Goal: Information Seeking & Learning: Check status

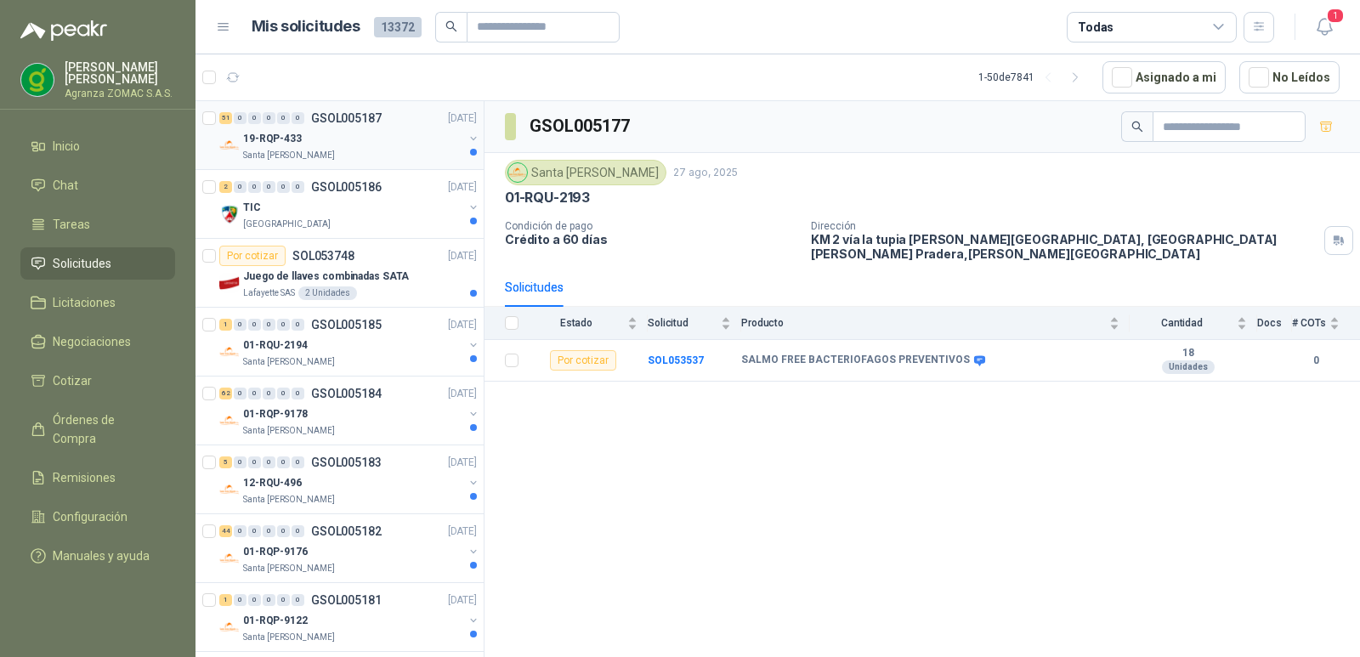
click at [404, 139] on div "19-RQP-433" at bounding box center [353, 138] width 220 height 20
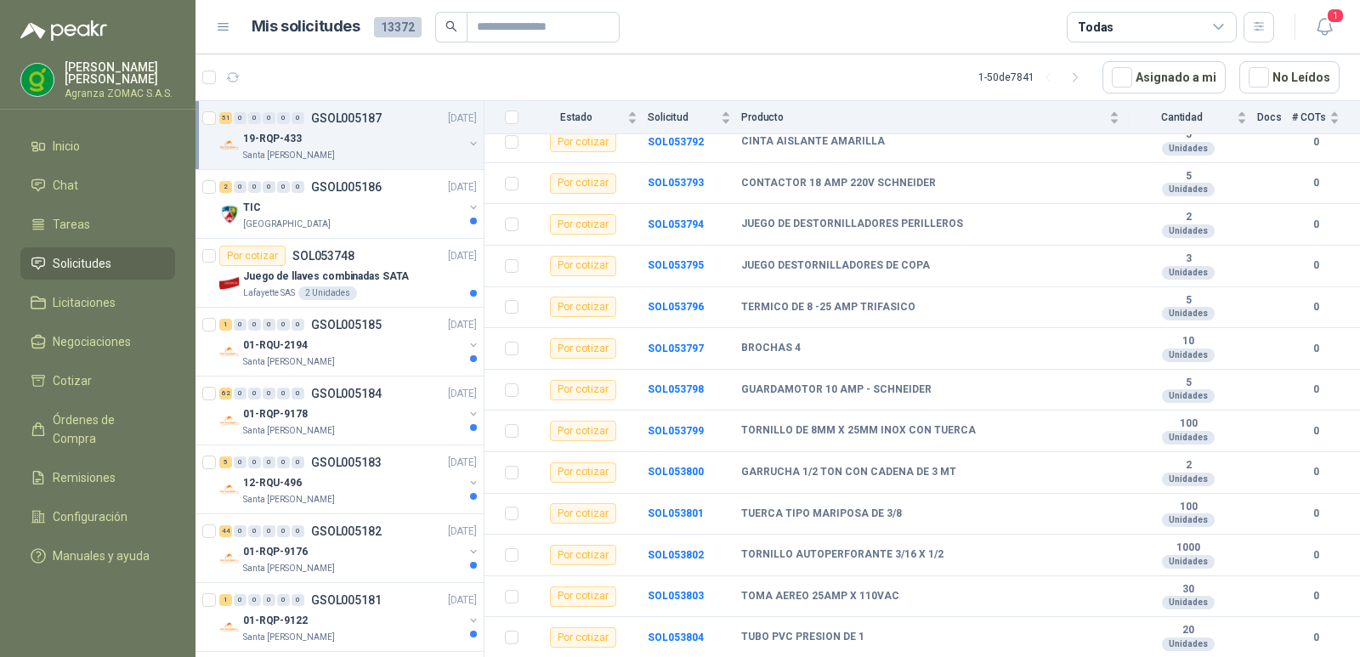
scroll to position [1809, 0]
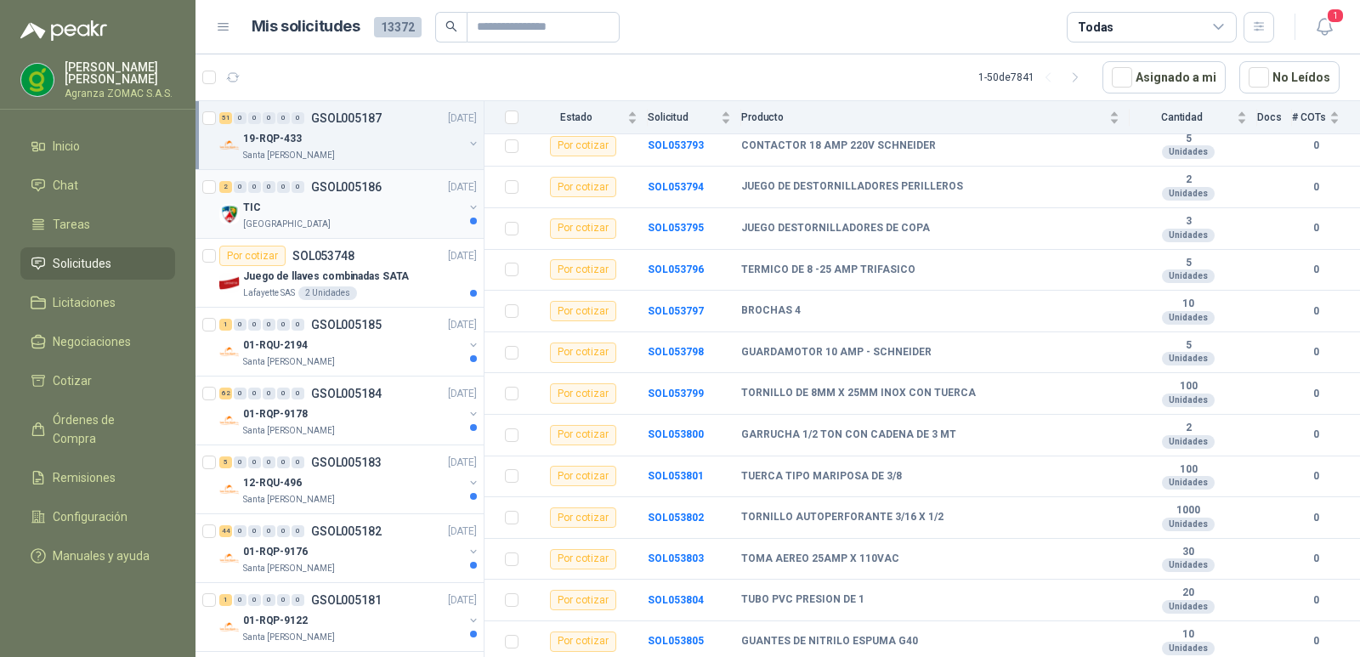
click at [383, 202] on div "TIC" at bounding box center [353, 207] width 220 height 20
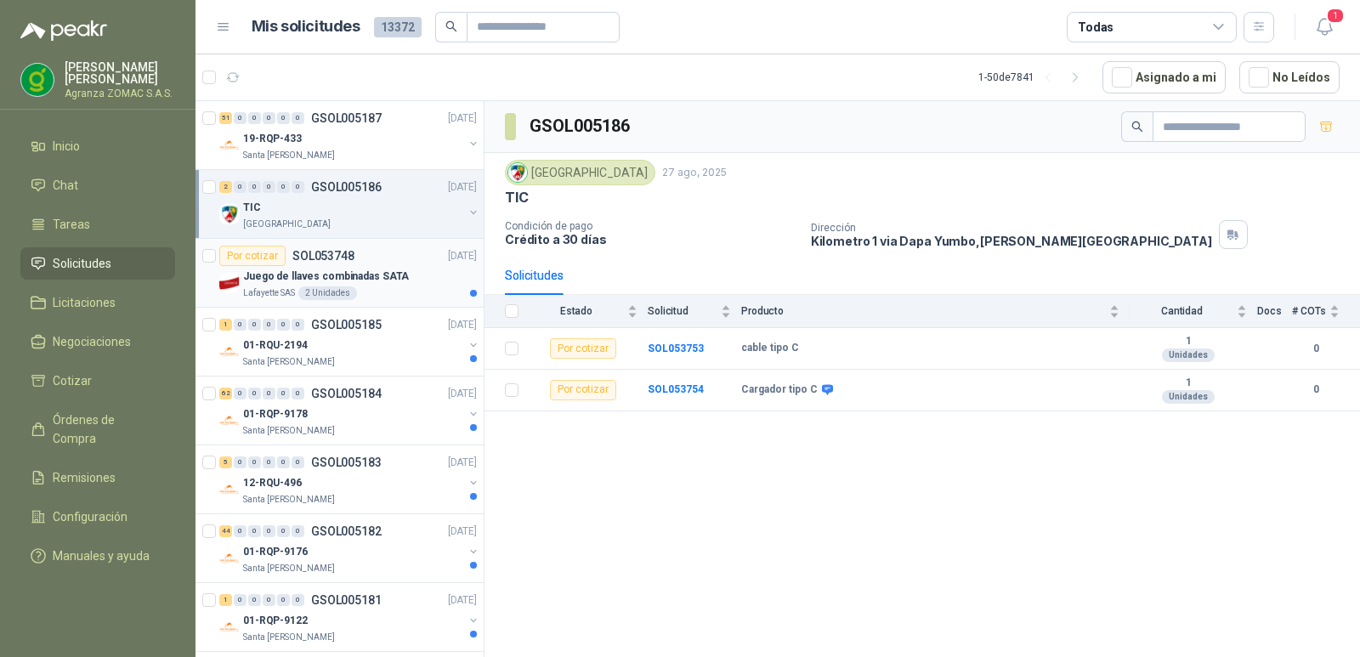
click at [406, 282] on div "Juego de llaves combinadas SATA" at bounding box center [360, 276] width 234 height 20
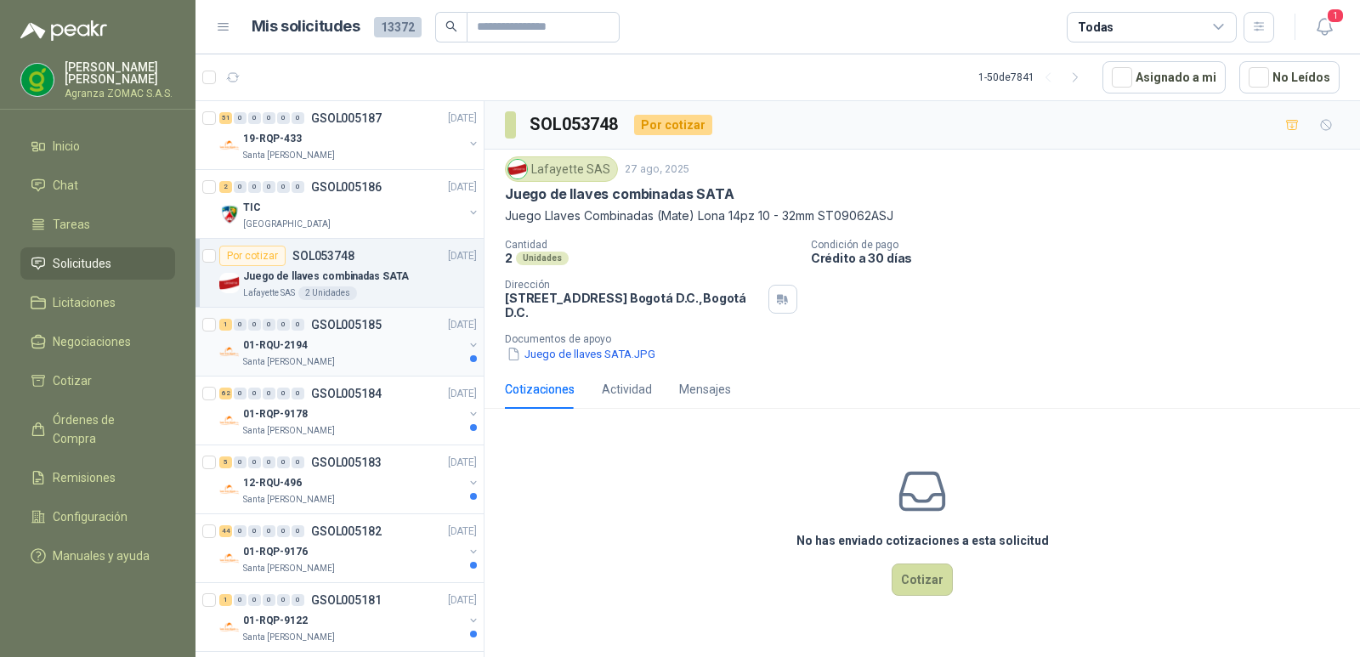
click at [403, 330] on div "1 0 0 0 0 0 GSOL005185 [DATE]" at bounding box center [349, 325] width 261 height 20
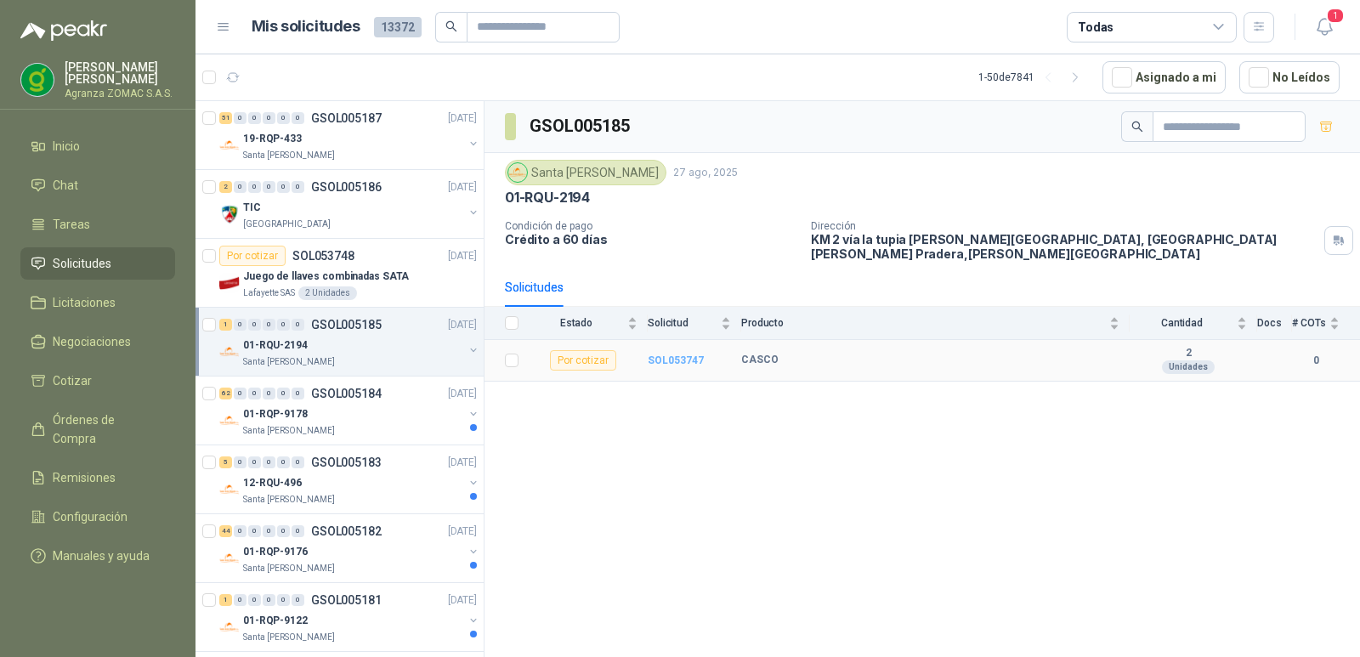
click at [669, 357] on b "SOL053747" at bounding box center [676, 361] width 56 height 12
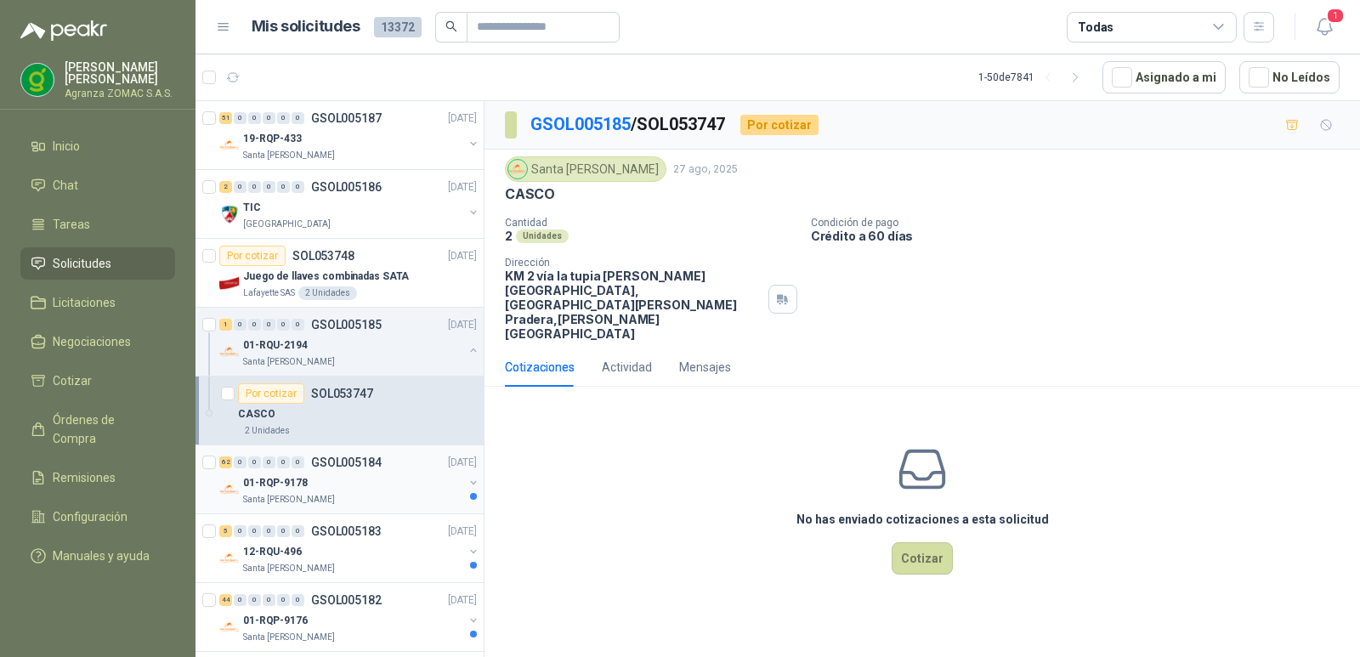
click at [405, 481] on div "01-RQP-9178" at bounding box center [353, 483] width 220 height 20
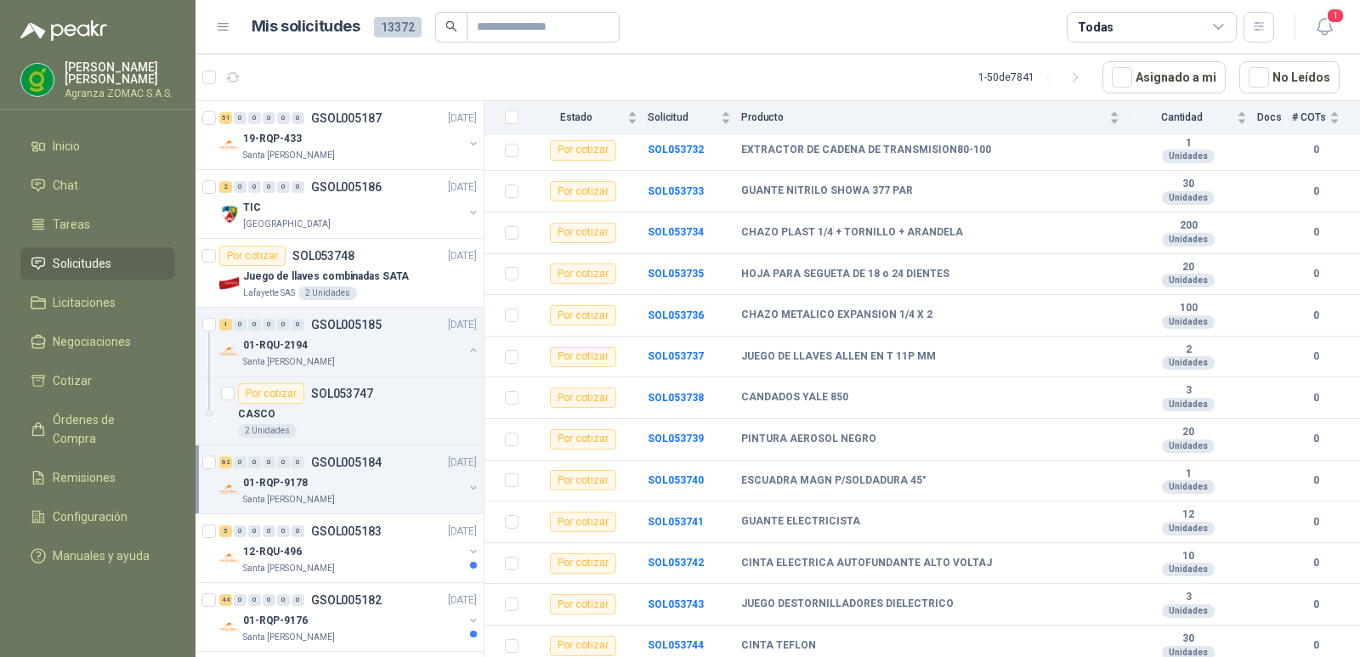
scroll to position [2236, 0]
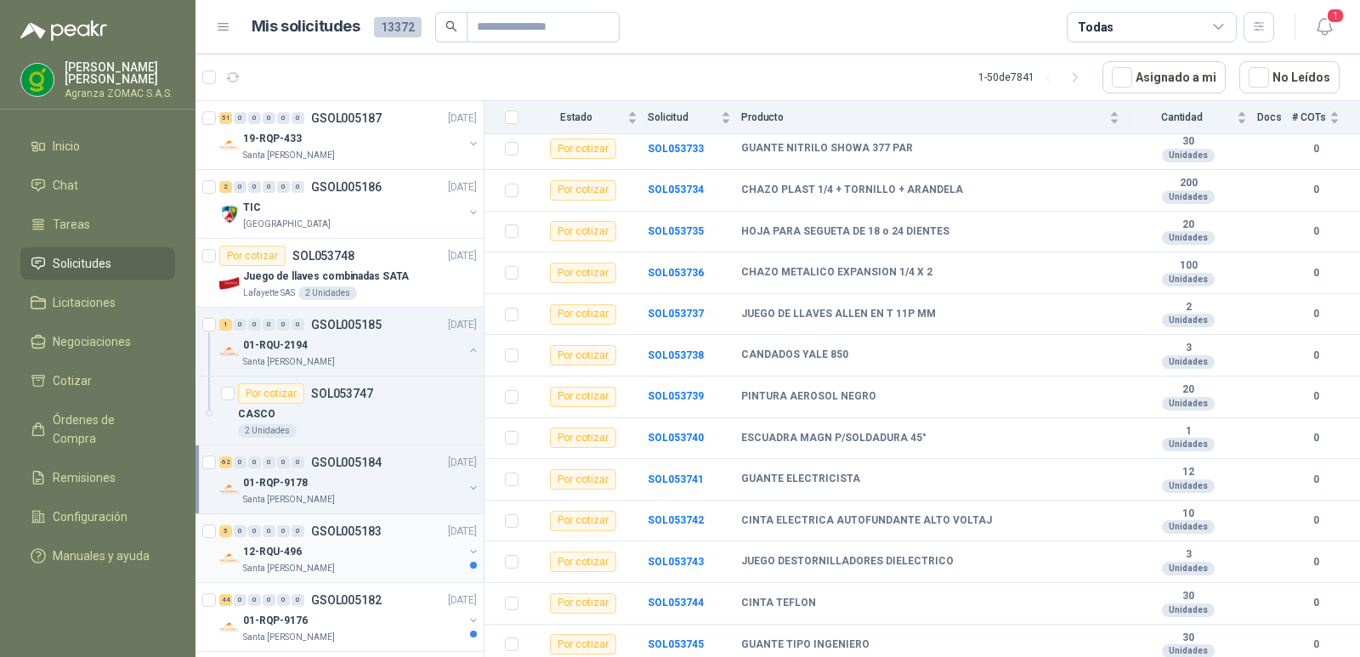
click at [392, 541] on div "5 0 0 0 0 0 GSOL005183 [DATE]" at bounding box center [349, 531] width 261 height 20
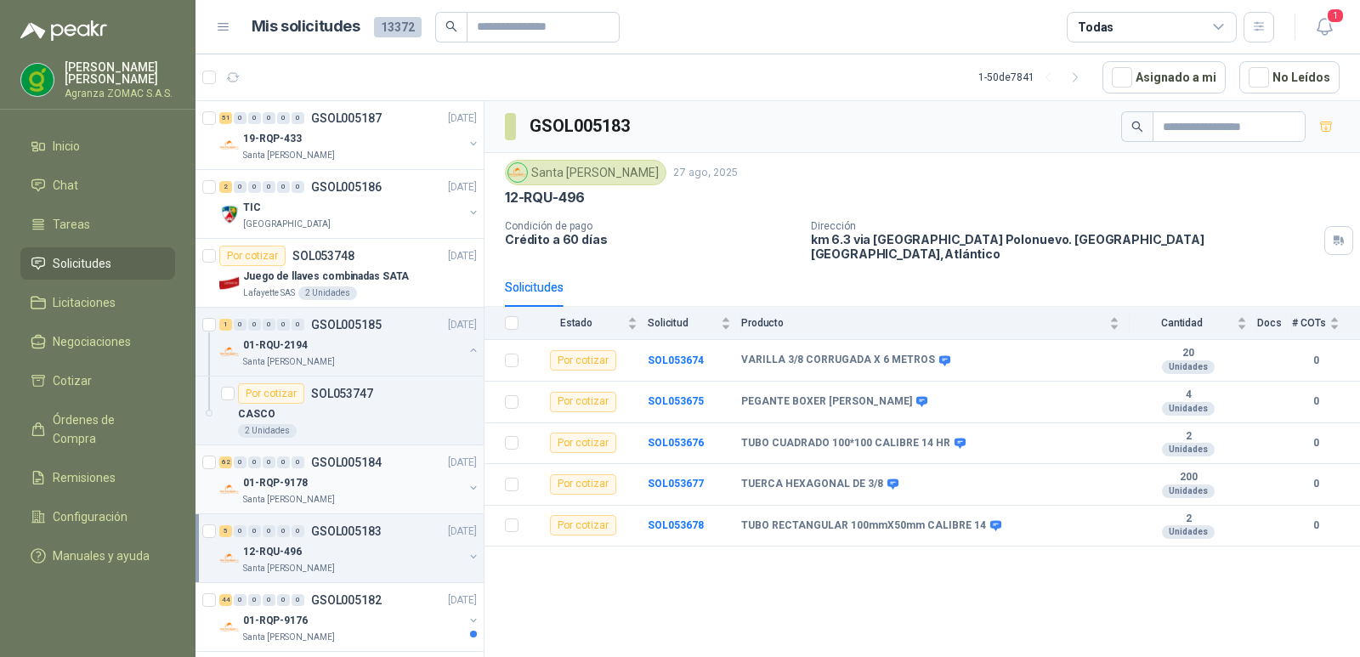
click at [405, 493] on div "Santa [PERSON_NAME]" at bounding box center [353, 500] width 220 height 14
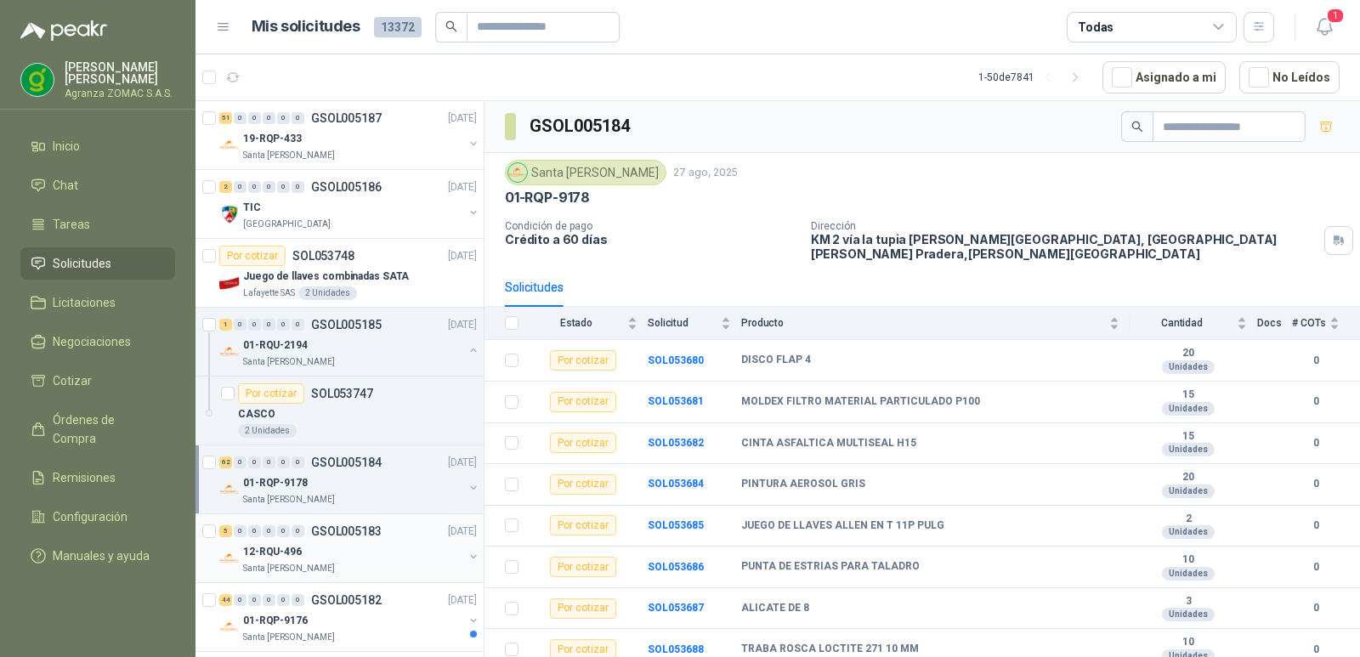
click at [417, 559] on div "12-RQU-496" at bounding box center [353, 552] width 220 height 20
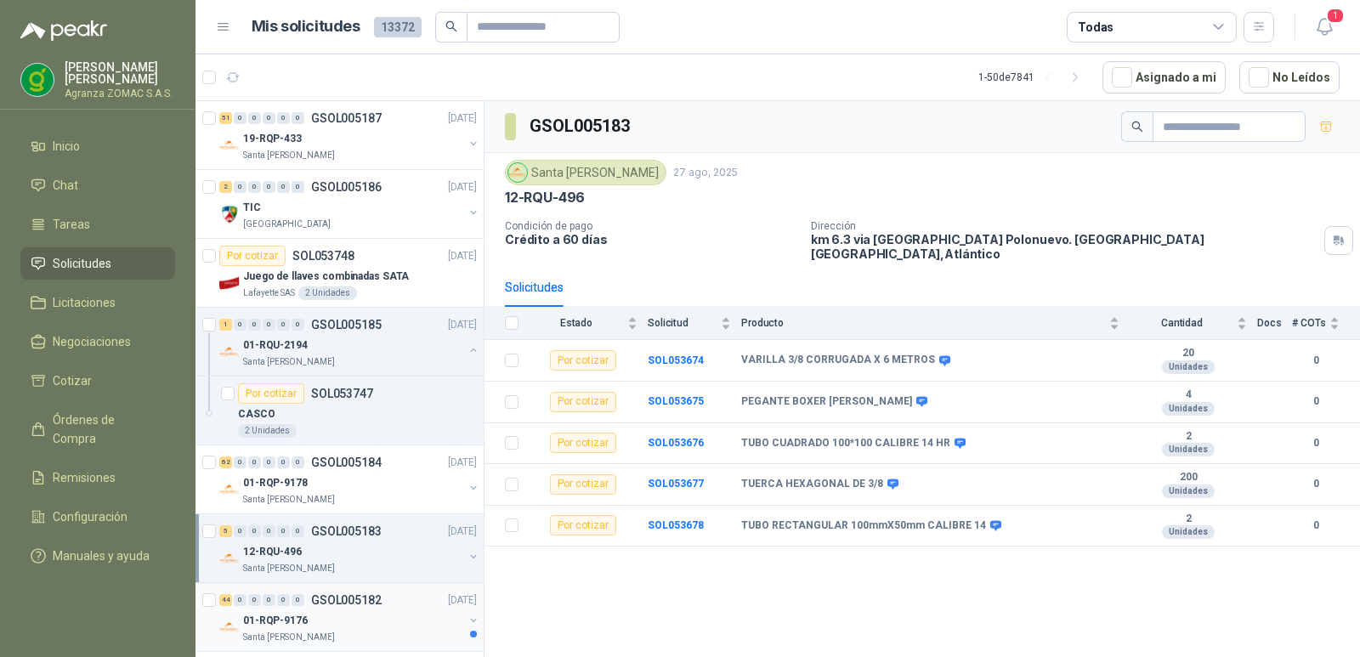
click at [378, 617] on div "01-RQP-9176" at bounding box center [353, 621] width 220 height 20
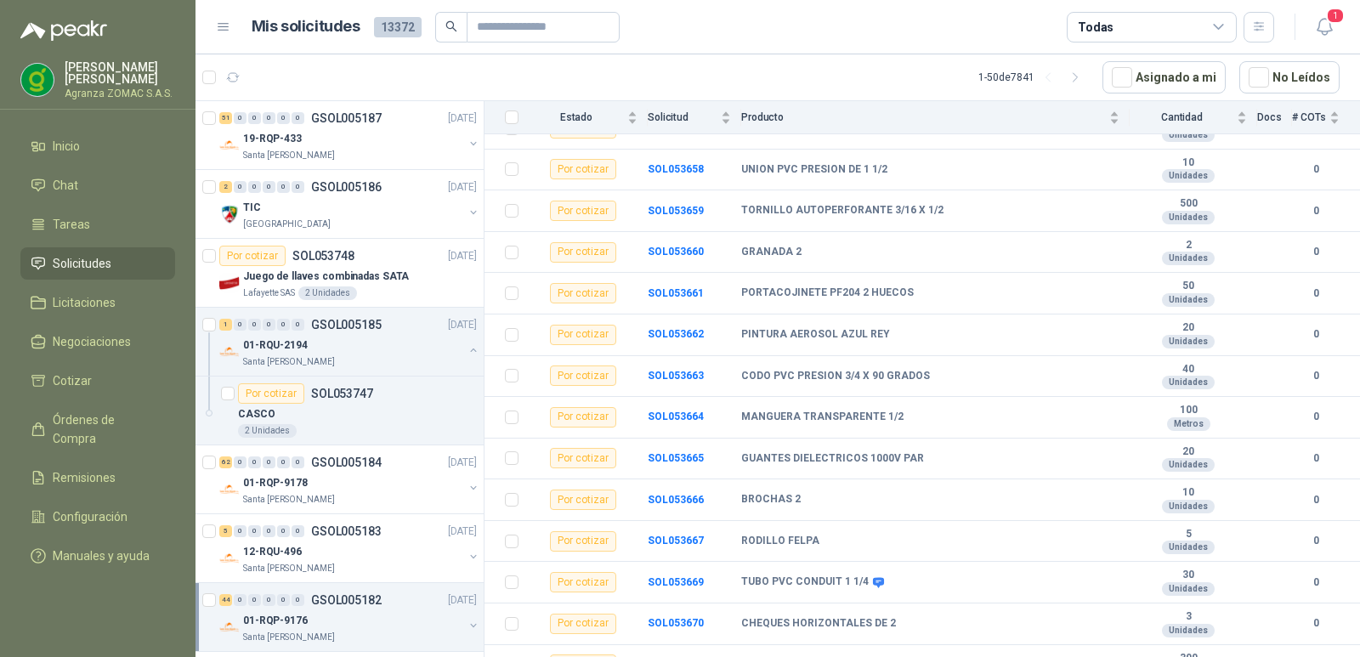
scroll to position [1408, 0]
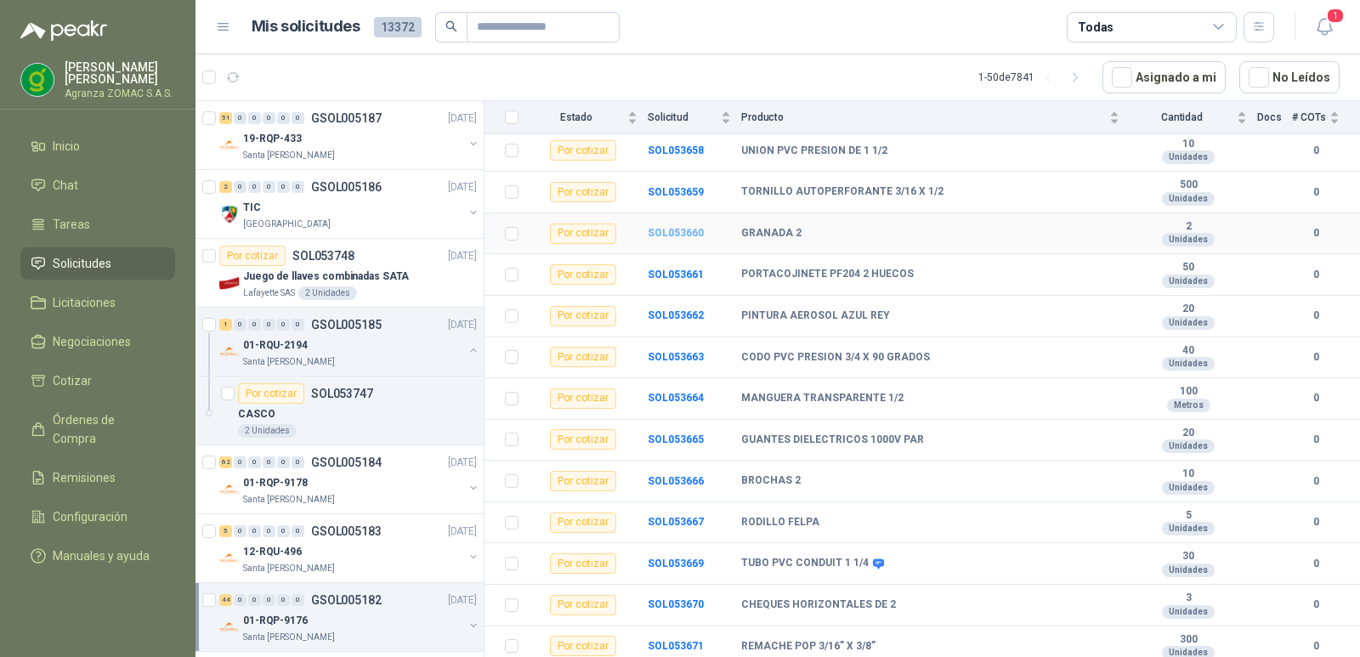
click at [671, 229] on b "SOL053660" at bounding box center [676, 233] width 56 height 12
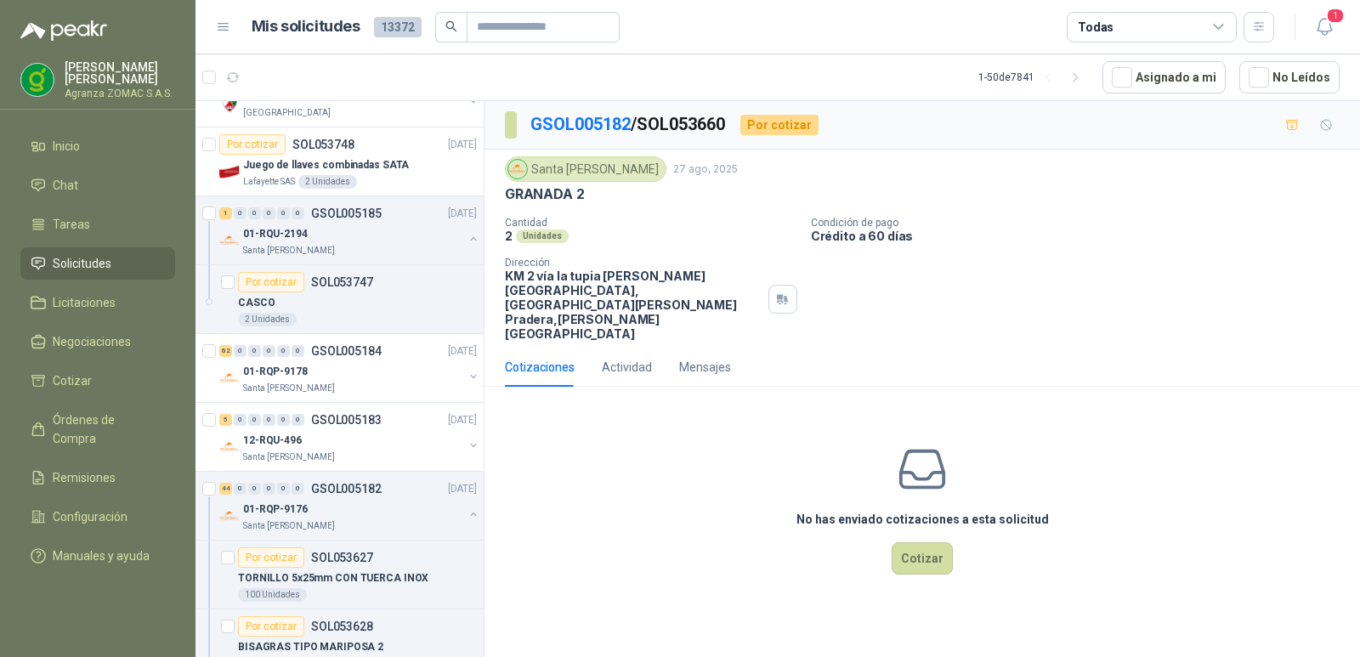
scroll to position [51, 0]
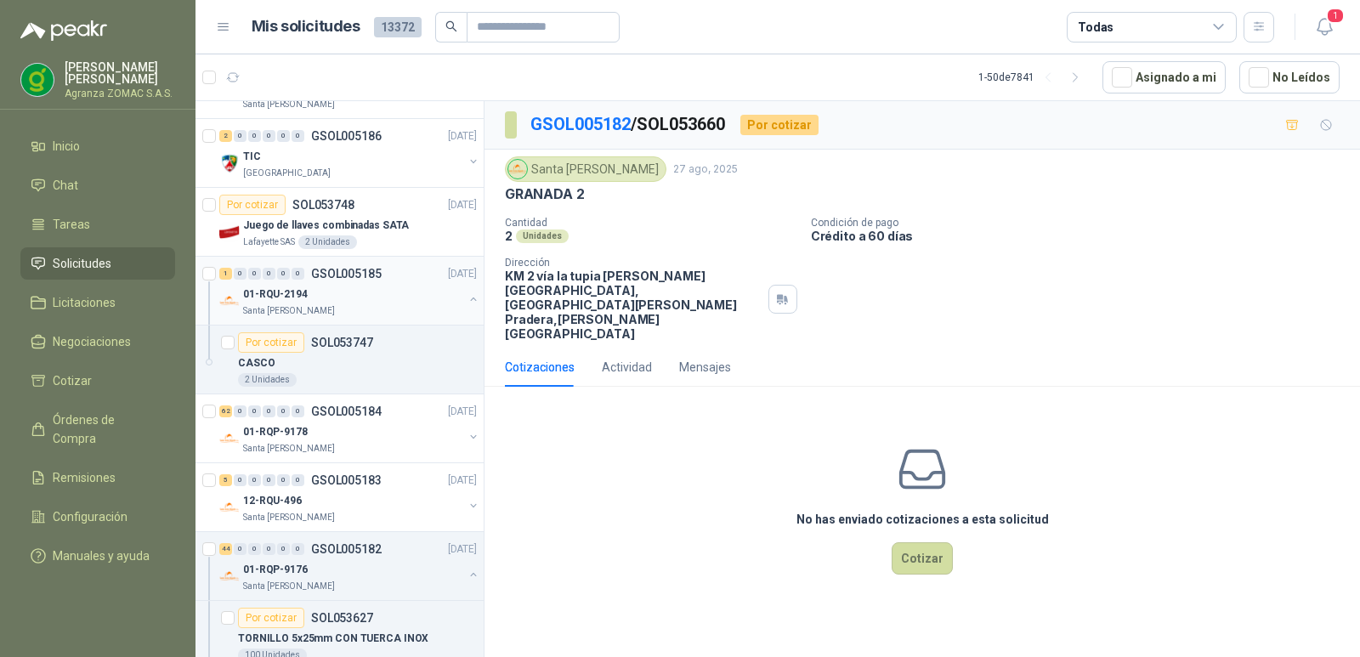
click at [447, 304] on div "Santa [PERSON_NAME]" at bounding box center [353, 311] width 220 height 14
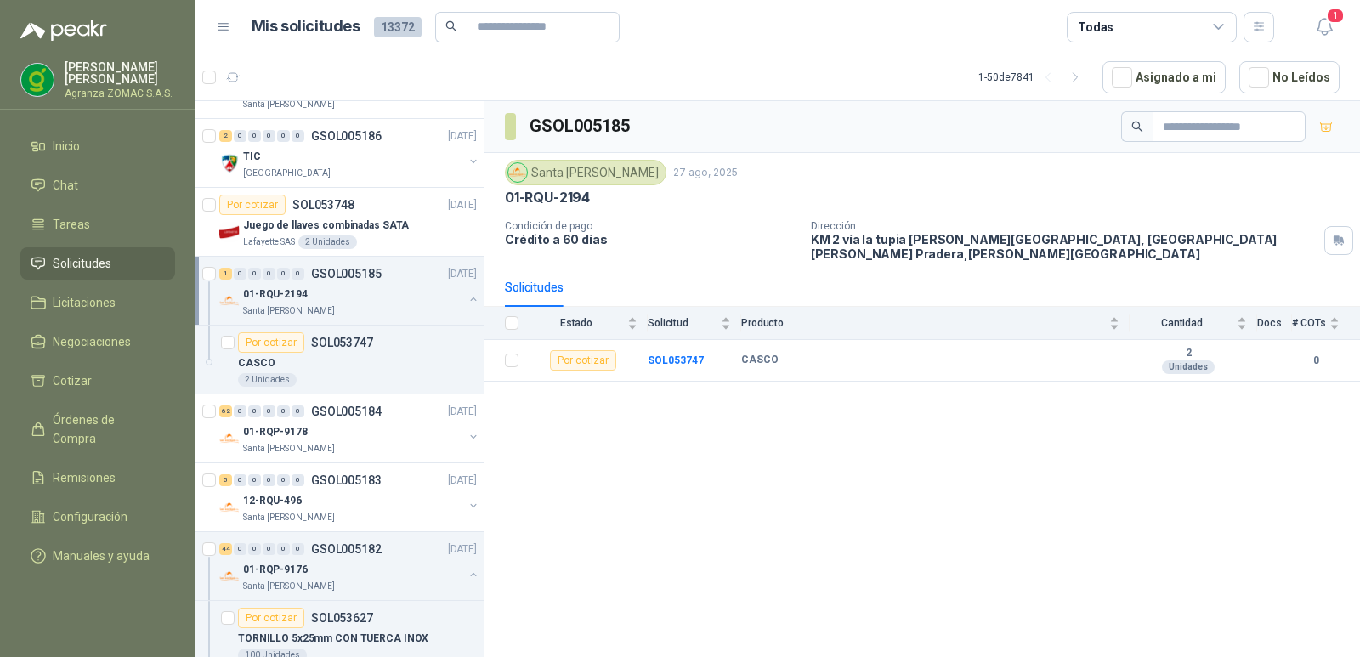
click at [467, 292] on button "button" at bounding box center [474, 299] width 14 height 14
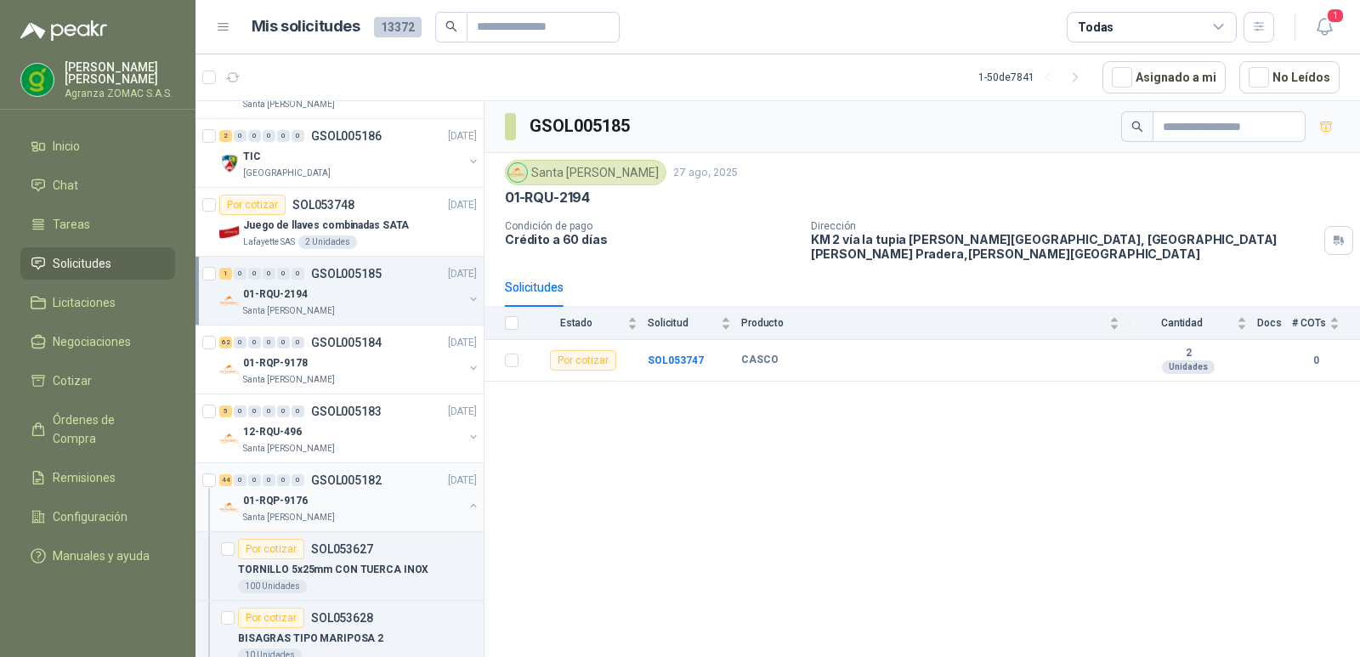
click at [467, 501] on button "button" at bounding box center [474, 506] width 14 height 14
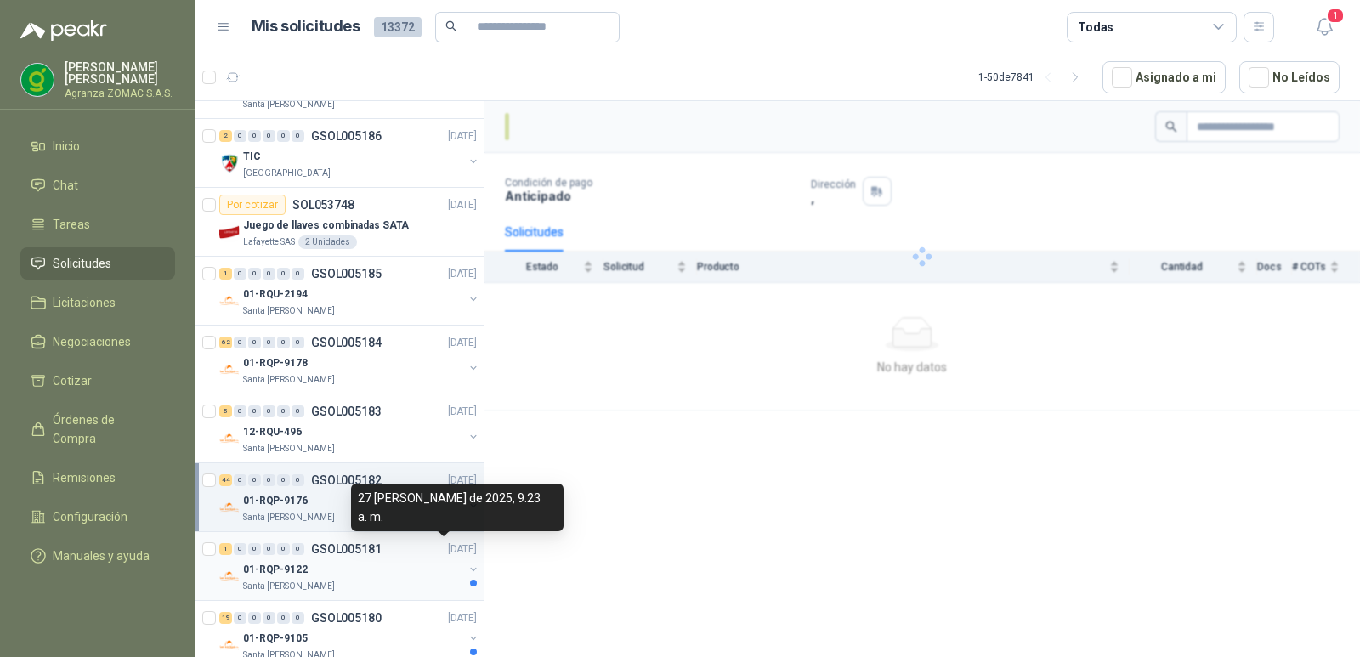
click at [448, 551] on p "[DATE]" at bounding box center [462, 550] width 29 height 16
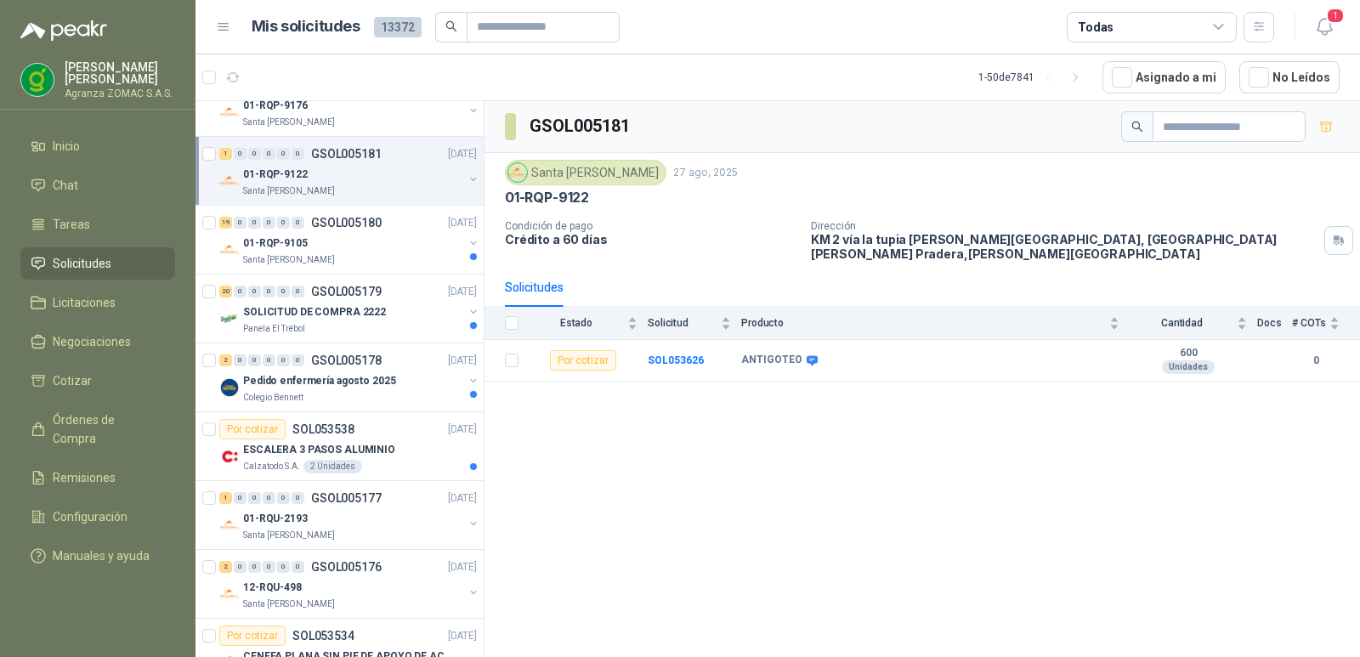
scroll to position [463, 0]
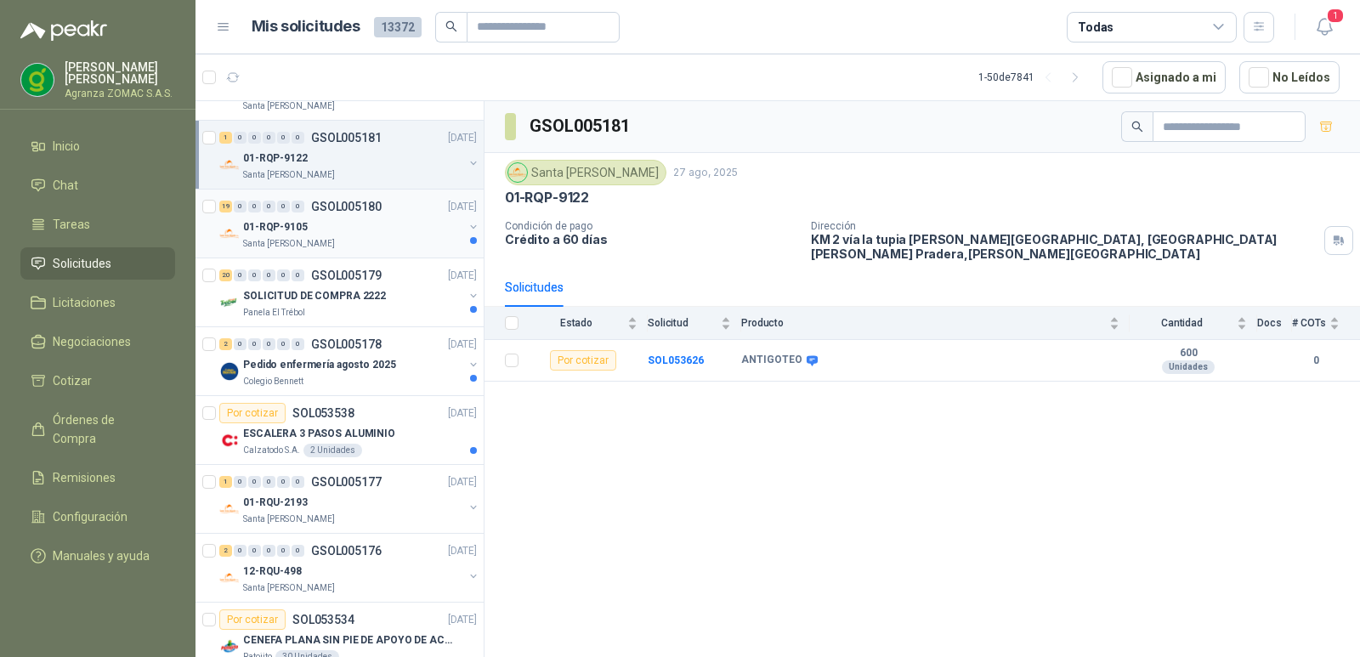
click at [416, 224] on div "01-RQP-9105" at bounding box center [353, 227] width 220 height 20
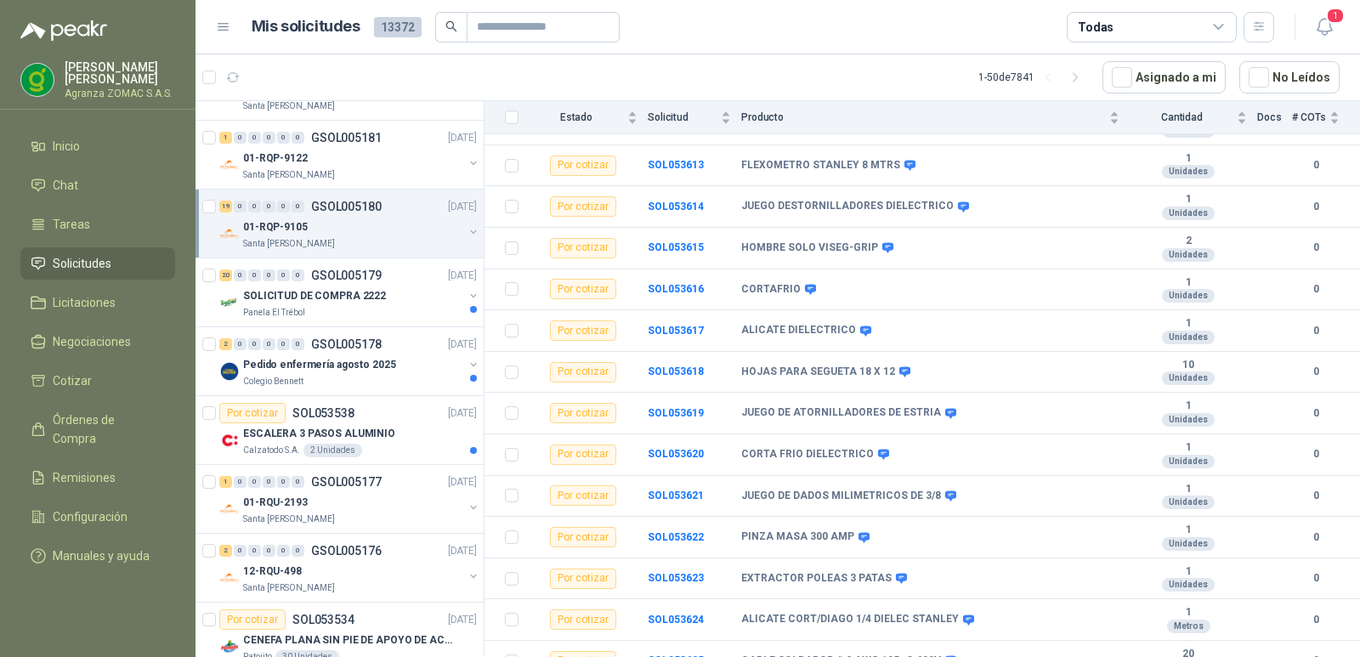
scroll to position [460, 0]
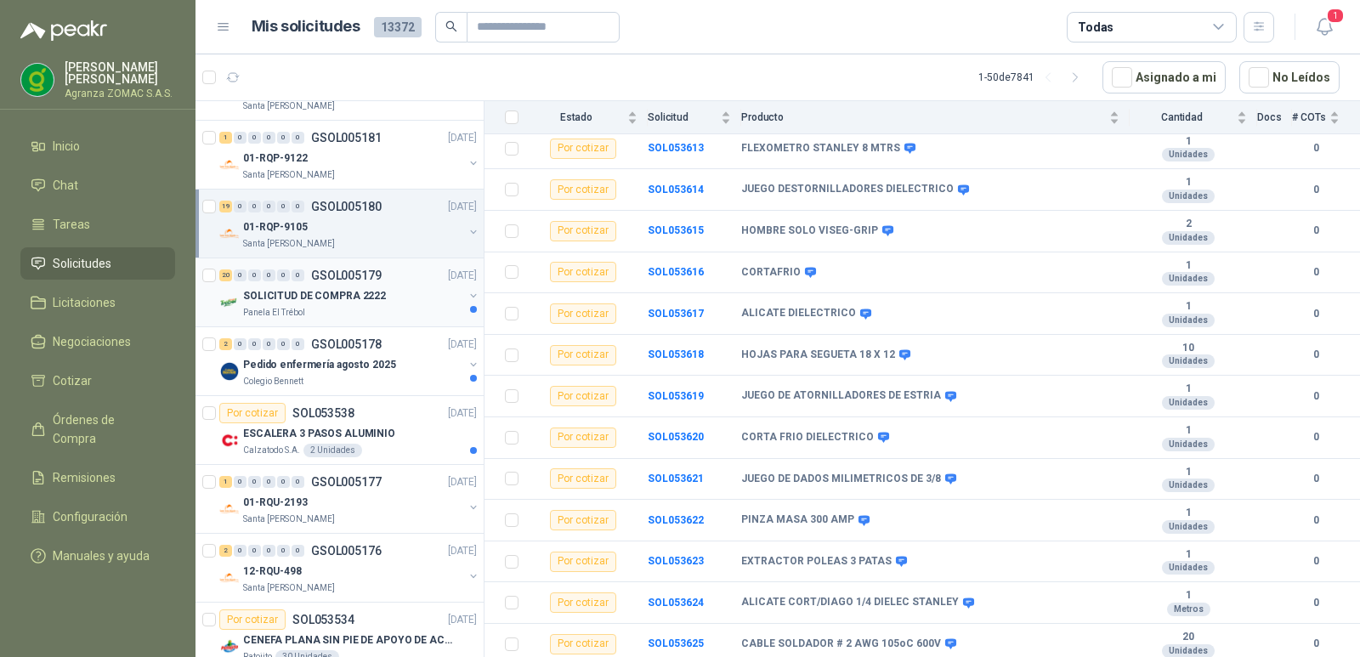
click at [383, 297] on div "SOLICITUD DE COMPRA 2222" at bounding box center [353, 296] width 220 height 20
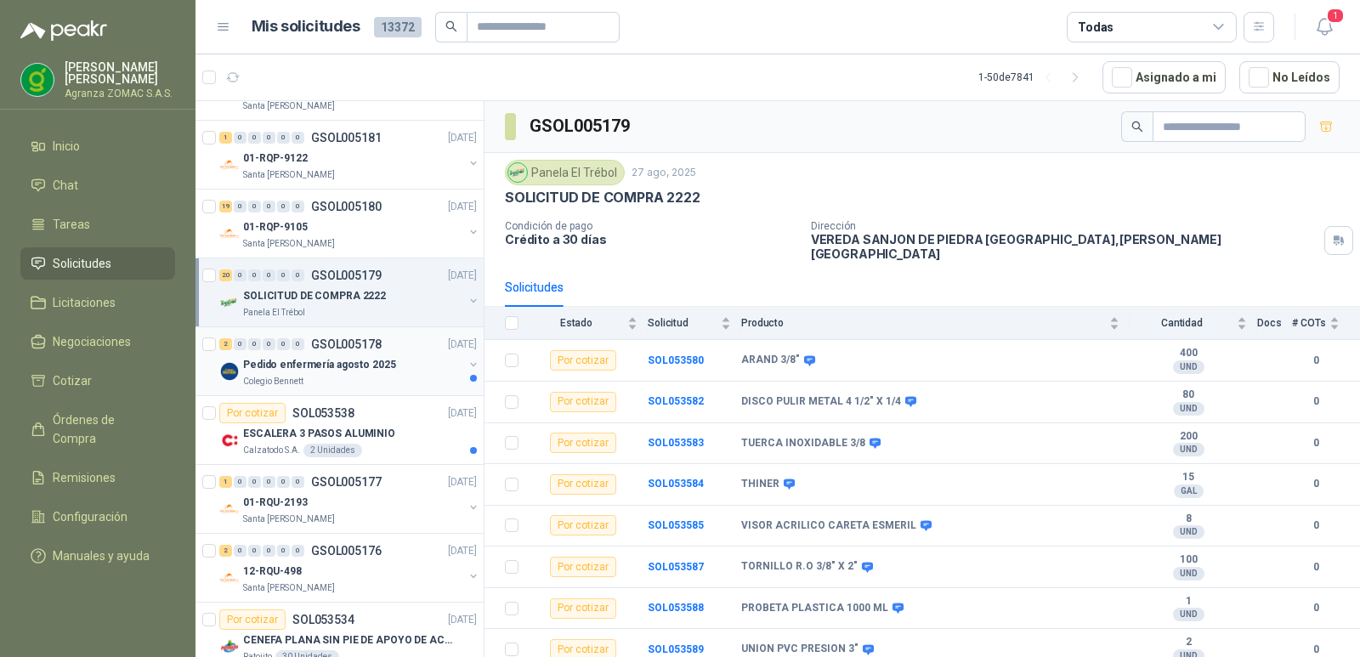
click at [398, 355] on div "Pedido enfermería agosto 2025" at bounding box center [353, 365] width 220 height 20
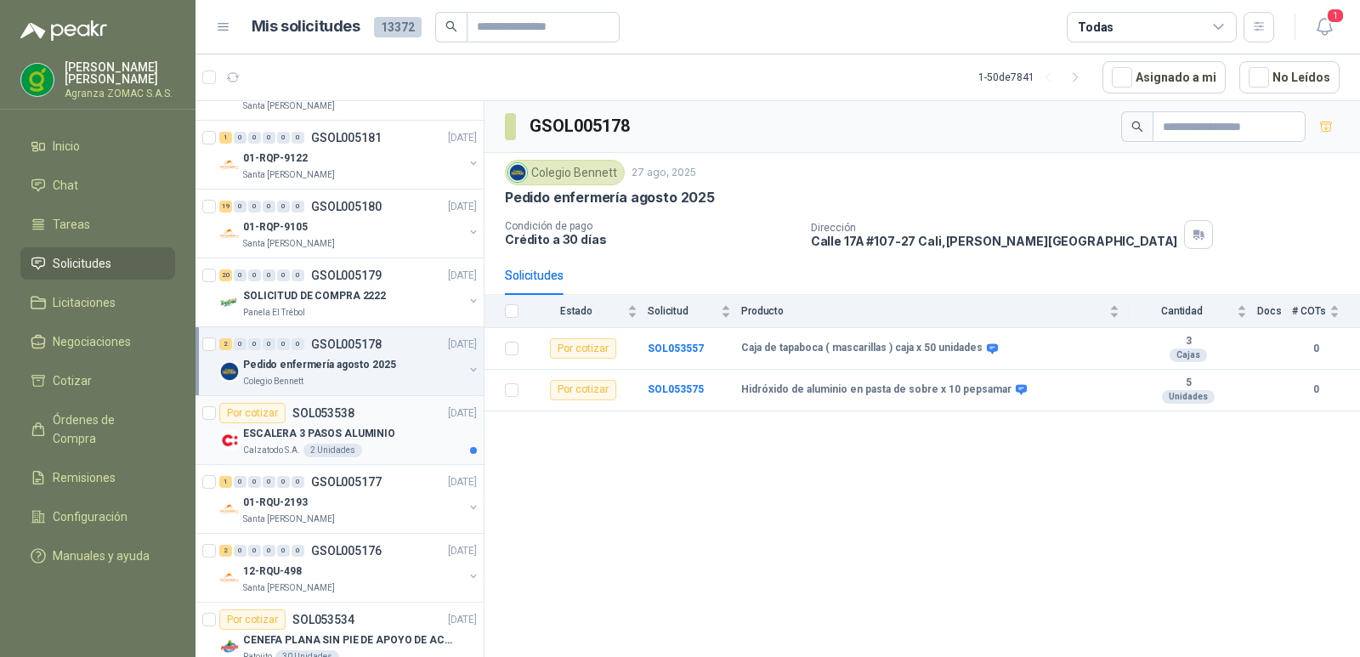
click at [411, 439] on div "ESCALERA 3 PASOS ALUMINIO" at bounding box center [360, 433] width 234 height 20
